Goal: Navigation & Orientation: Find specific page/section

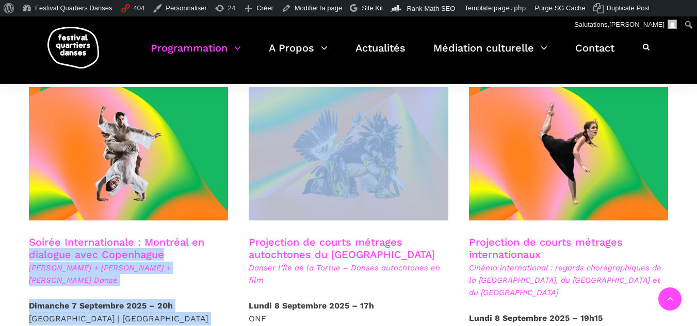
scroll to position [565, 0]
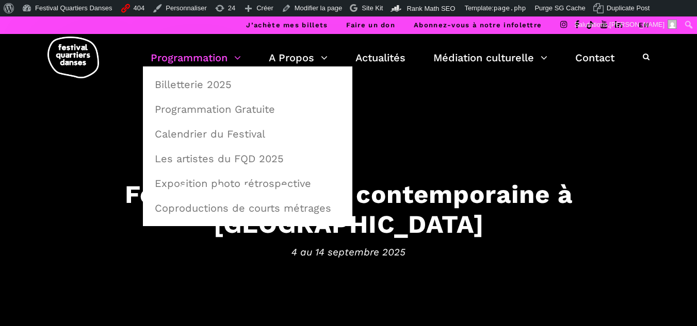
click at [189, 54] on link "Programmation" at bounding box center [196, 58] width 90 height 18
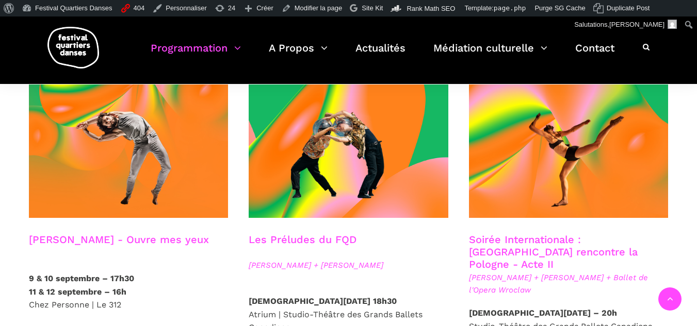
scroll to position [876, 0]
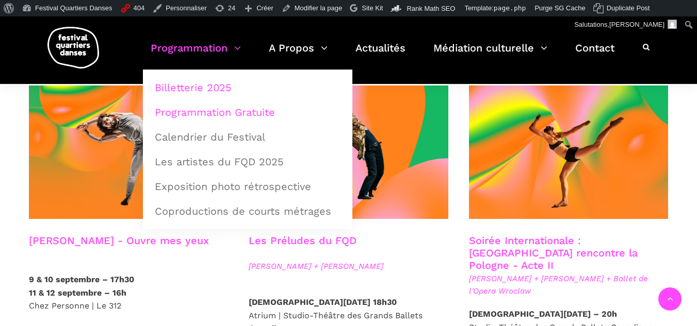
click at [187, 112] on link "Programmation Gratuite" at bounding box center [247, 113] width 198 height 24
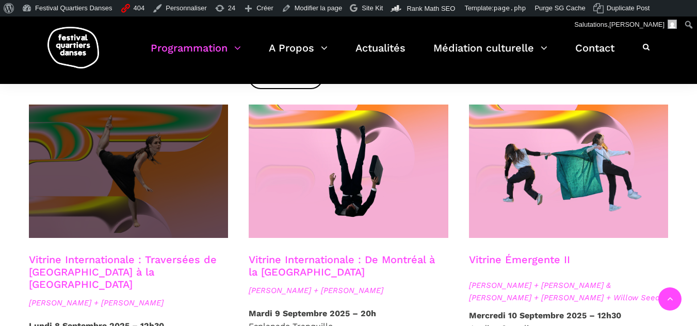
scroll to position [928, 0]
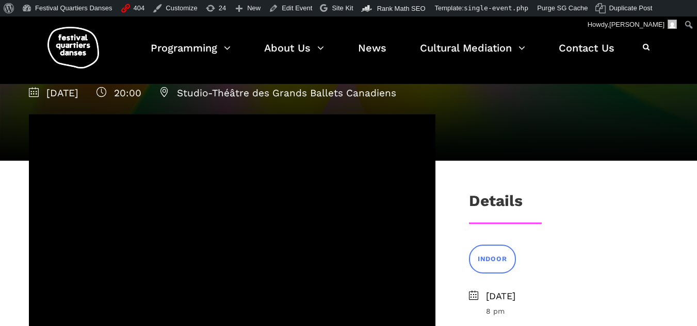
scroll to position [155, 0]
